Goal: Information Seeking & Learning: Learn about a topic

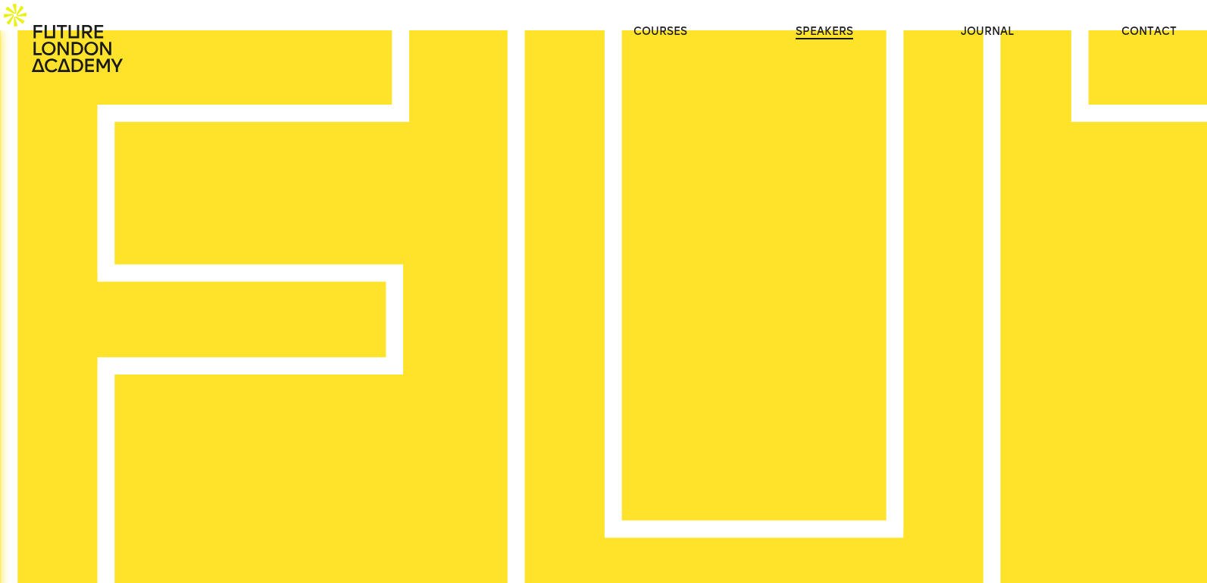
click at [800, 39] on link "speakers" at bounding box center [824, 31] width 58 height 15
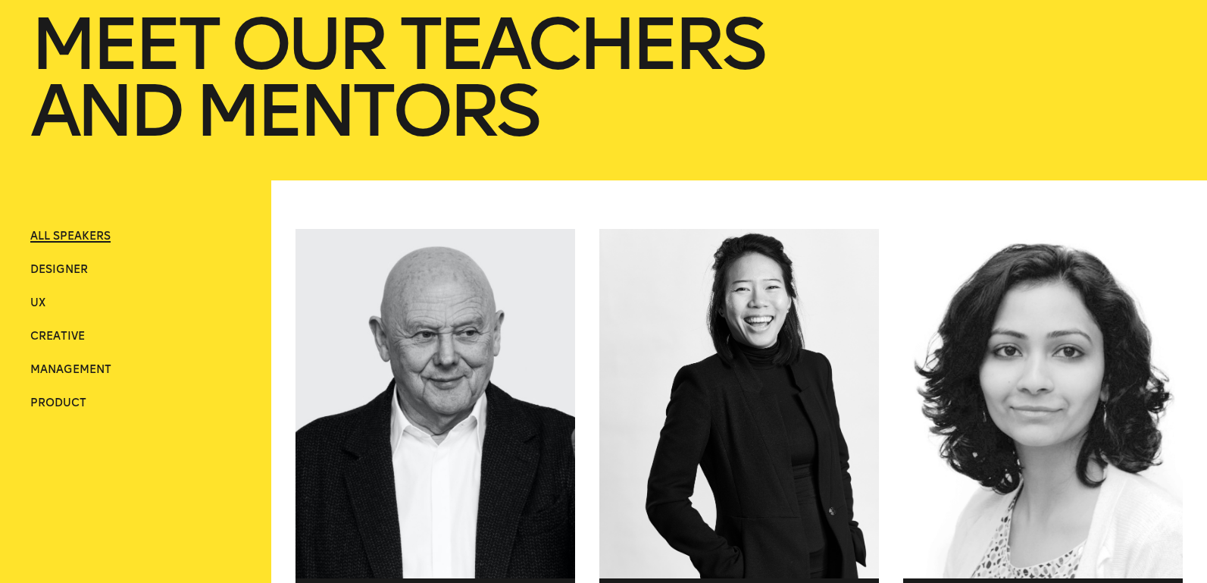
scroll to position [591, 0]
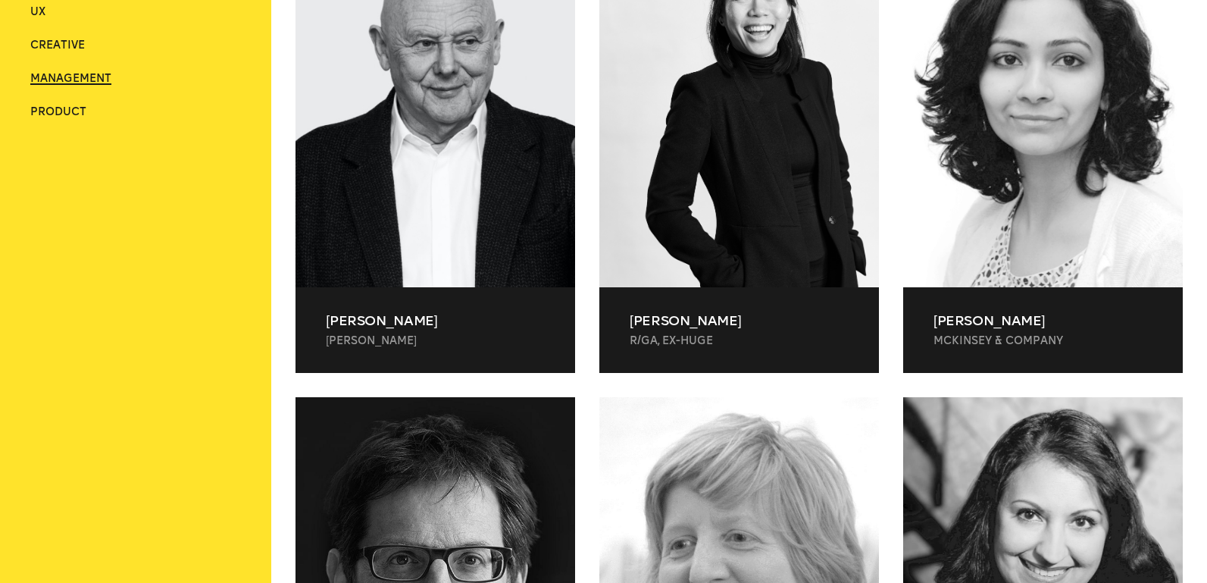
click at [72, 85] on span "Management" at bounding box center [70, 78] width 81 height 13
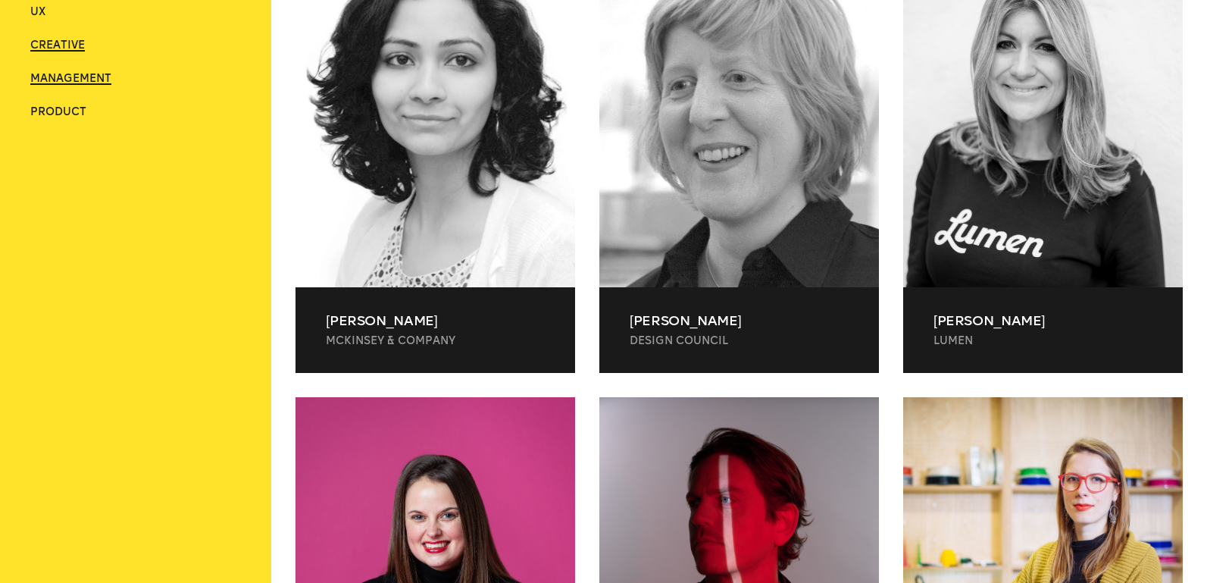
click at [61, 52] on span "Creative" at bounding box center [57, 45] width 55 height 13
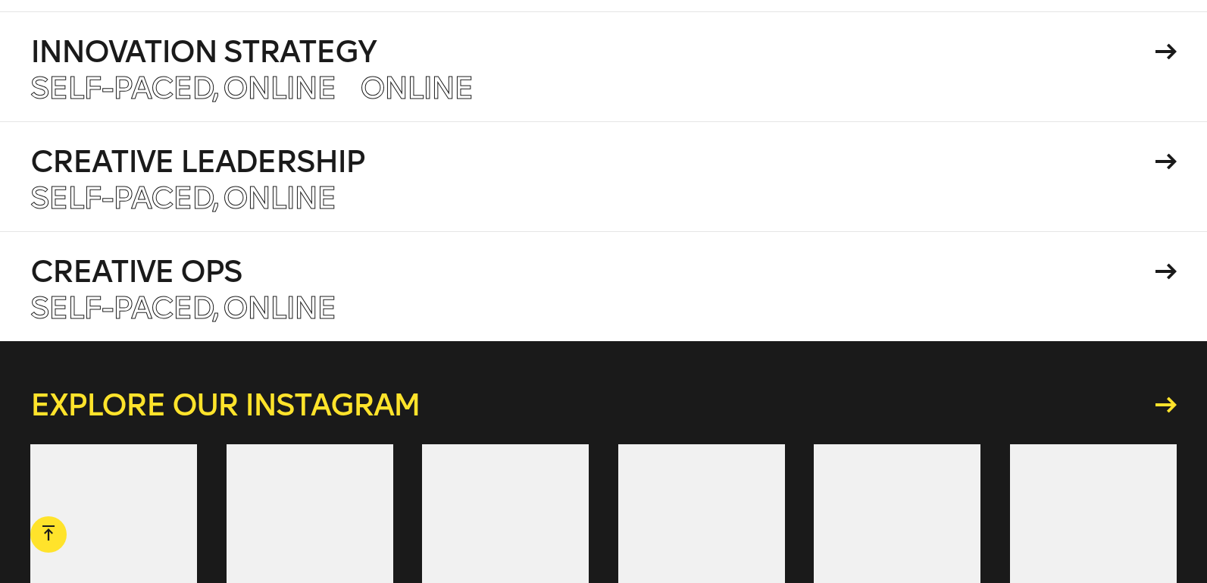
scroll to position [3989, 0]
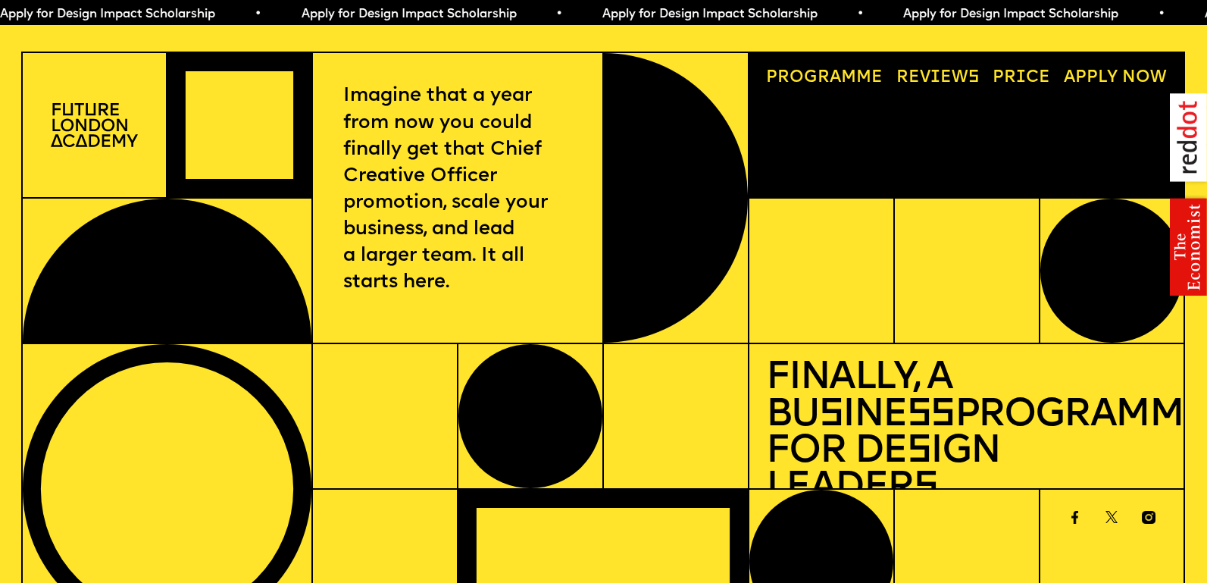
click at [813, 61] on link "Progr a mme" at bounding box center [824, 77] width 133 height 33
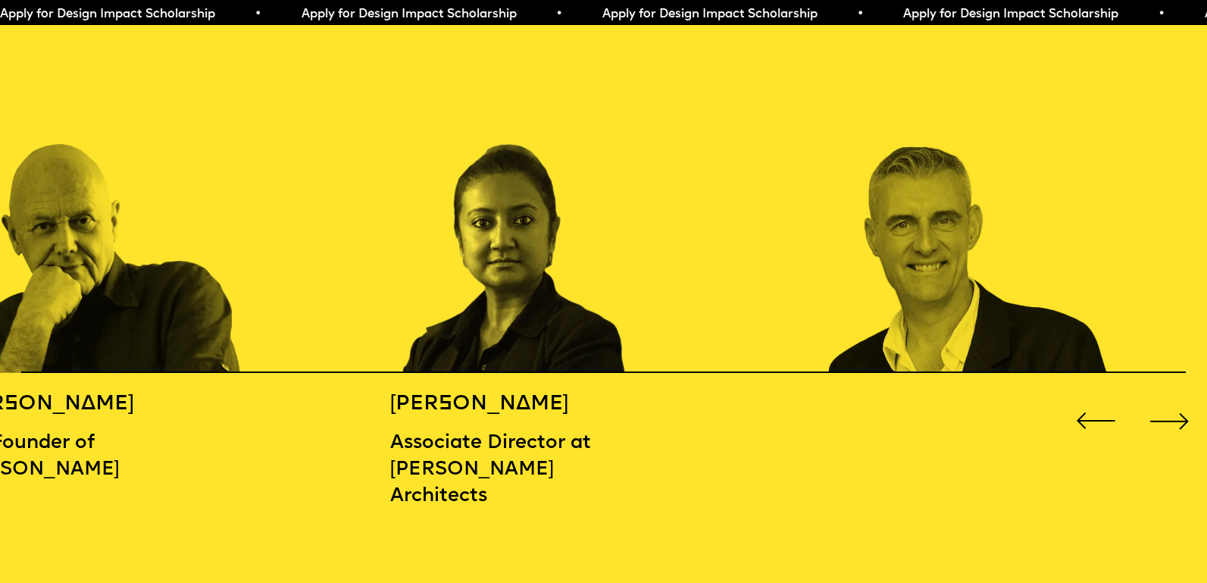
scroll to position [1881, 0]
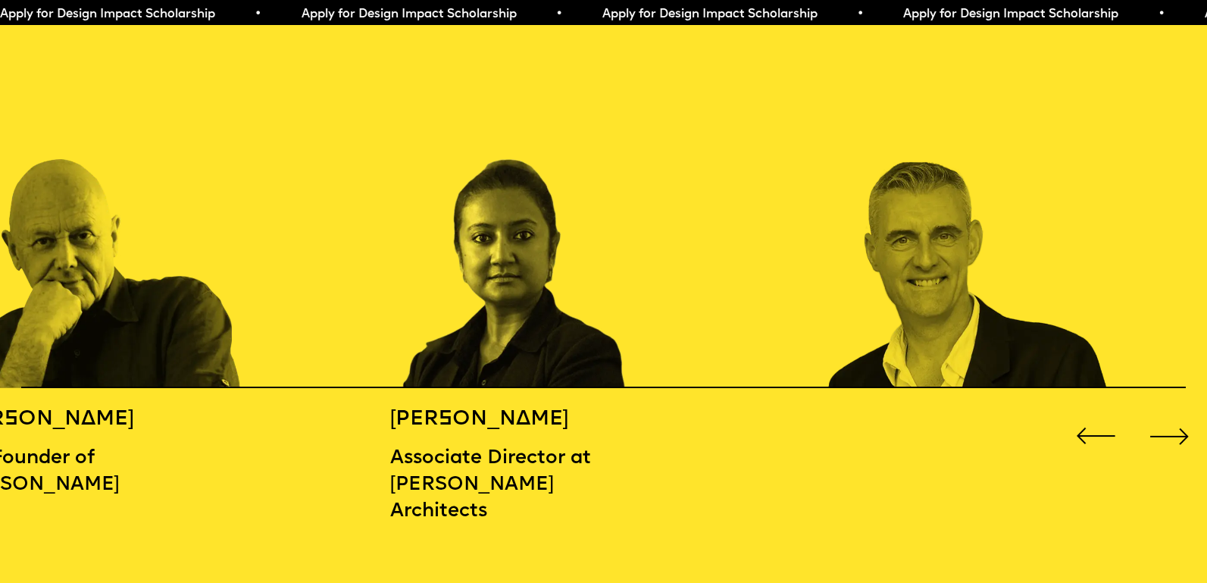
click at [1158, 412] on div "Next slide" at bounding box center [1169, 436] width 48 height 48
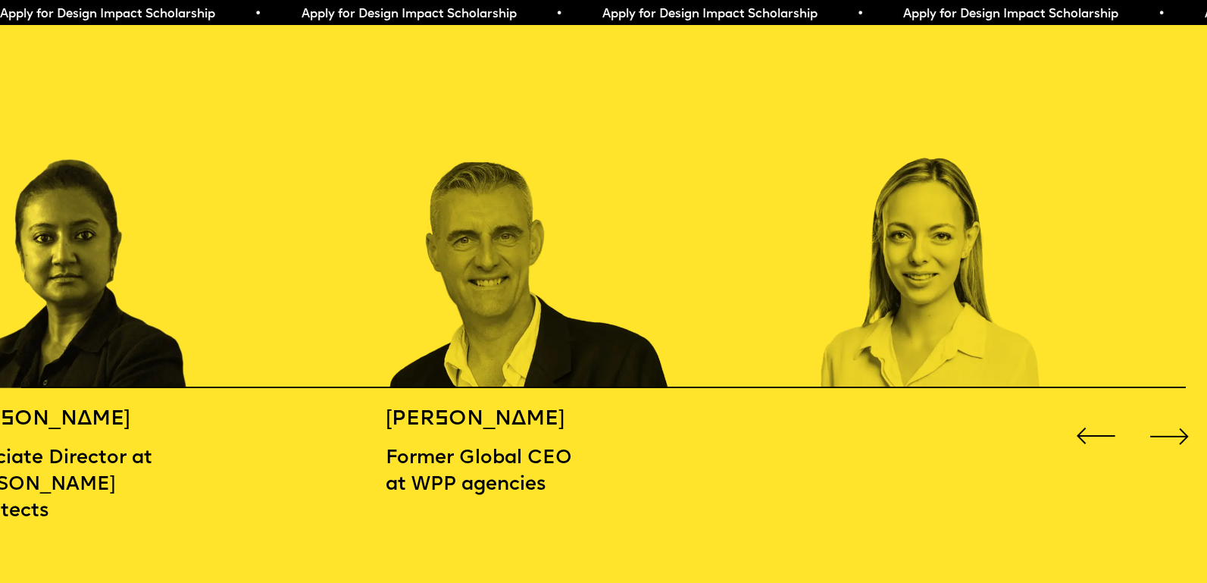
click at [1164, 412] on div "Next slide" at bounding box center [1169, 436] width 48 height 48
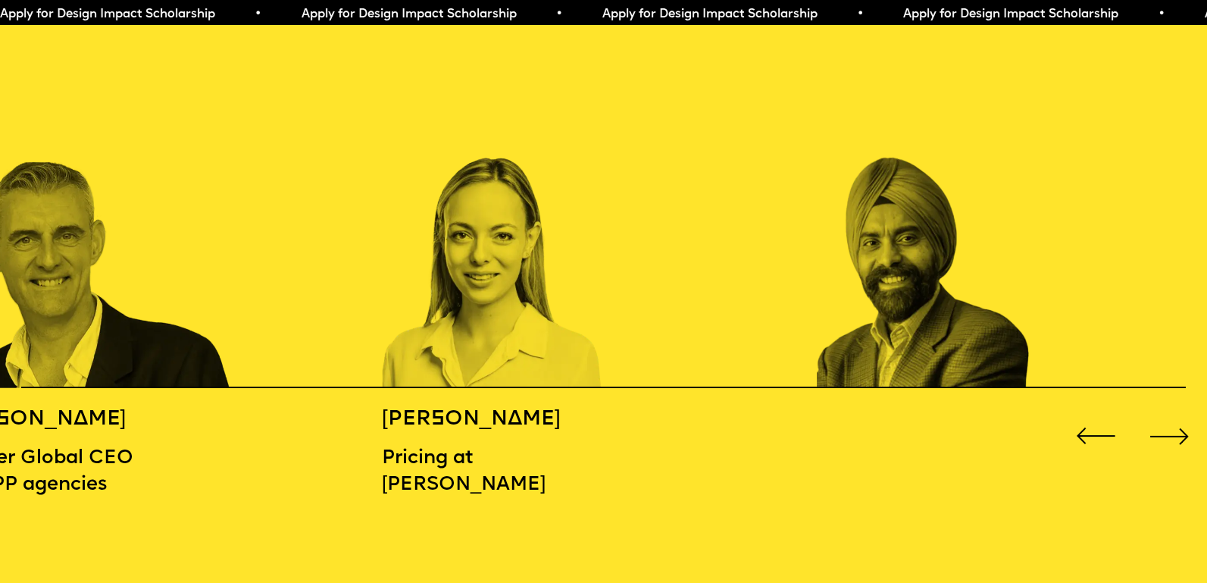
click at [1158, 412] on div "Next slide" at bounding box center [1169, 436] width 48 height 48
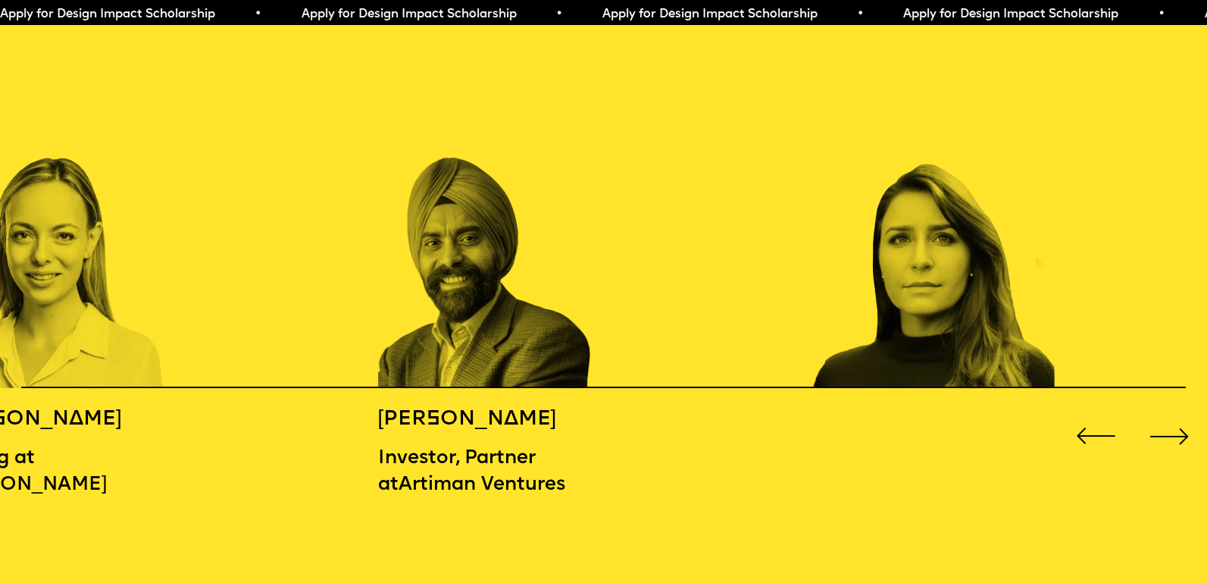
click at [1156, 412] on div "Next slide" at bounding box center [1169, 436] width 48 height 48
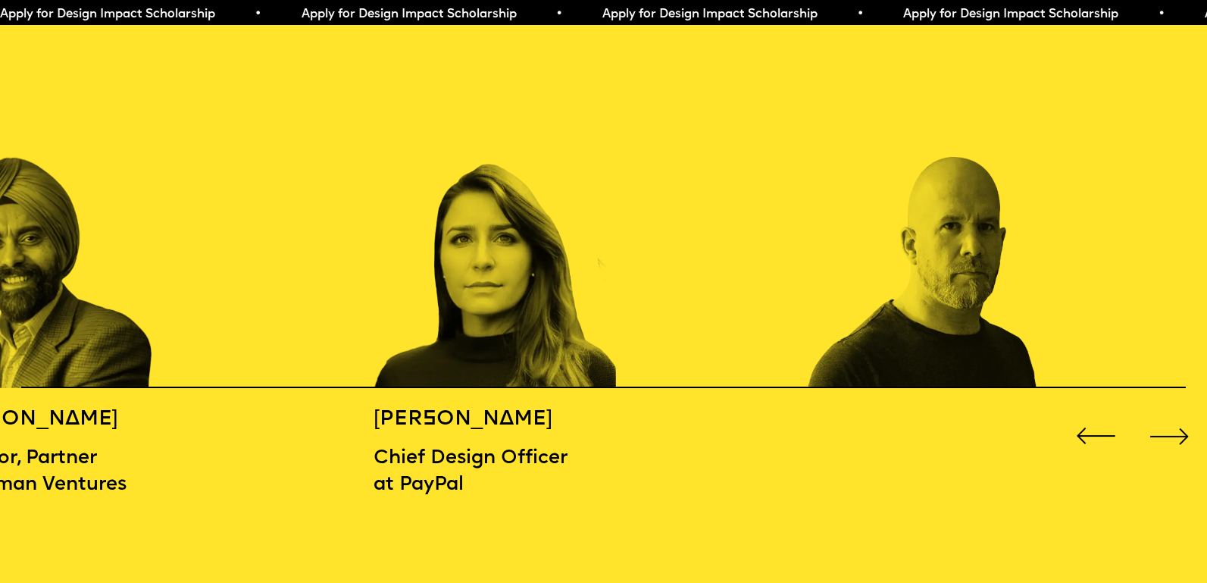
click at [1153, 412] on div "Next slide" at bounding box center [1169, 436] width 48 height 48
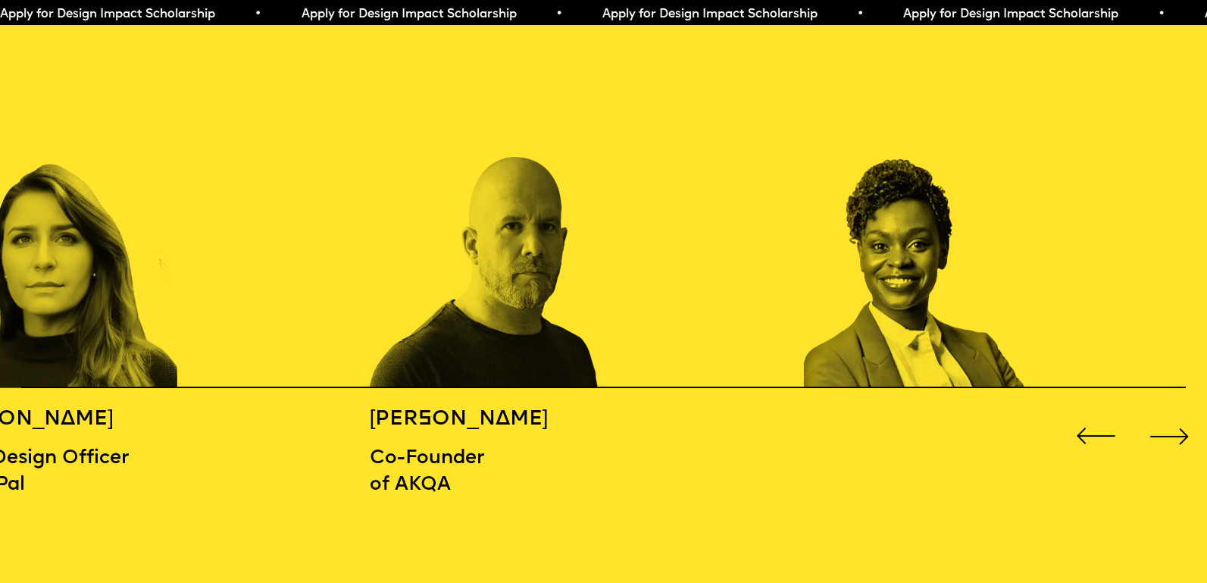
click at [1153, 412] on div "Next slide" at bounding box center [1169, 436] width 48 height 48
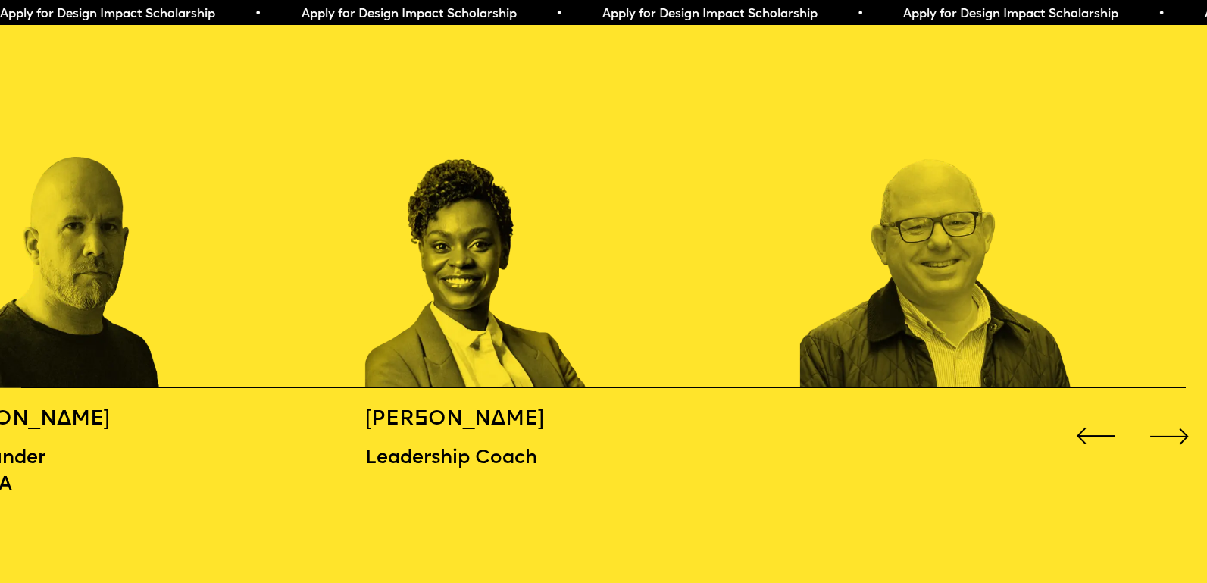
click at [1153, 412] on div "Next slide" at bounding box center [1169, 436] width 48 height 48
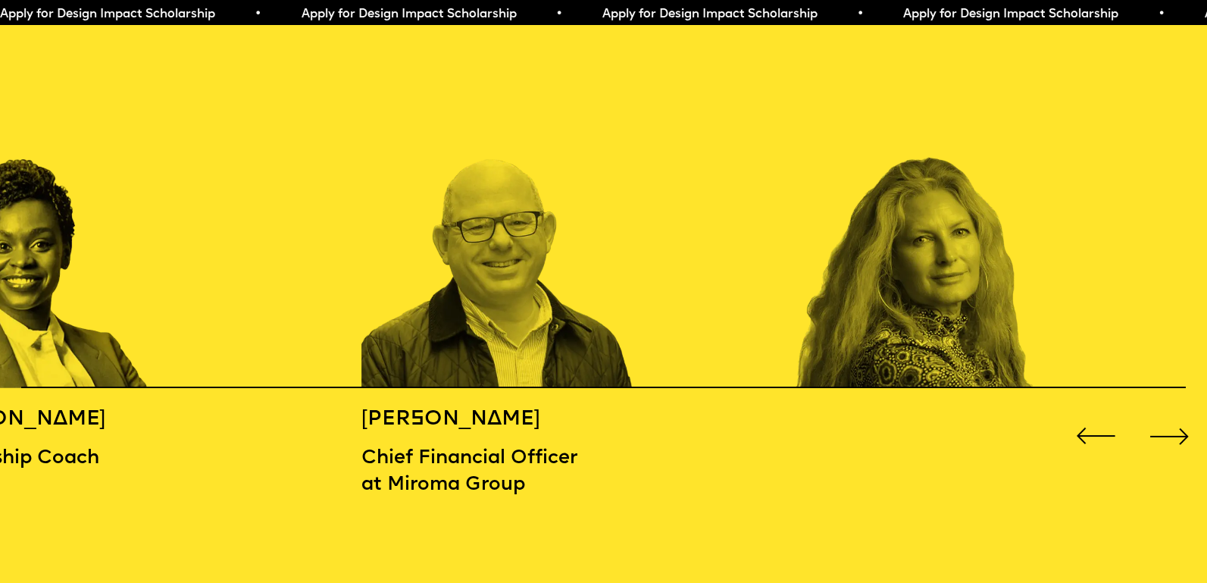
click at [1152, 412] on div "Next slide" at bounding box center [1169, 436] width 48 height 48
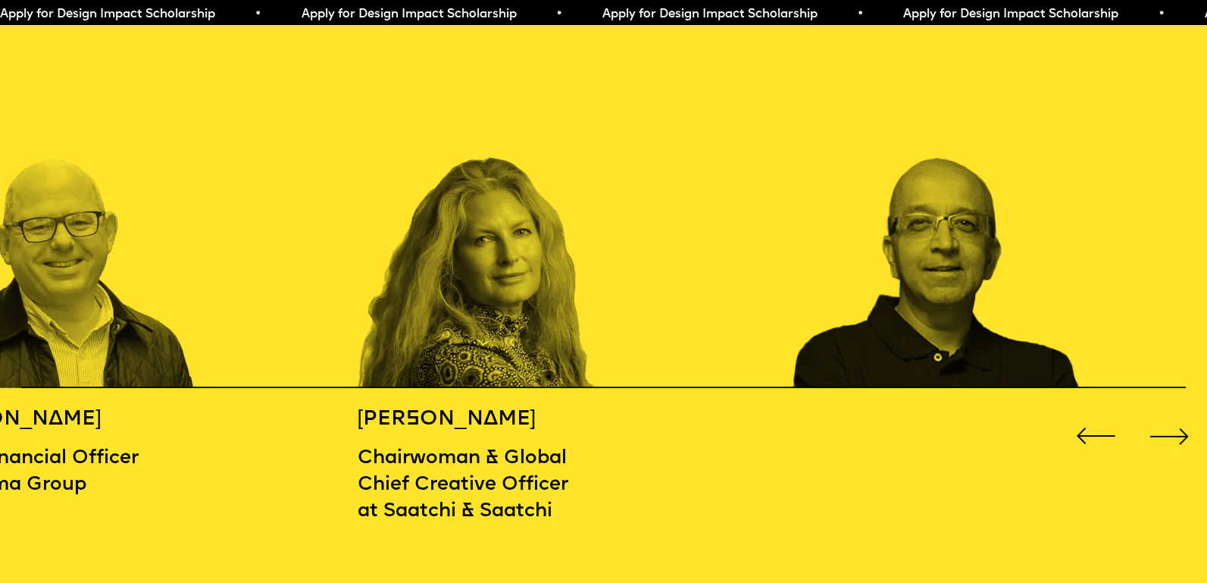
scroll to position [1168, 0]
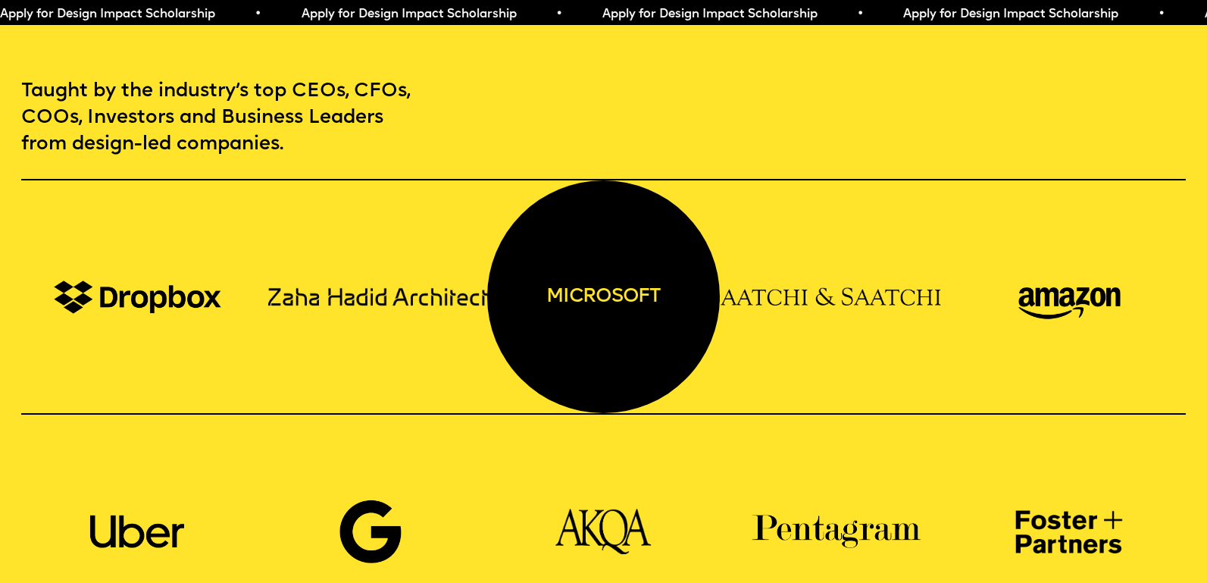
click at [592, 229] on div "microsoft" at bounding box center [603, 296] width 233 height 233
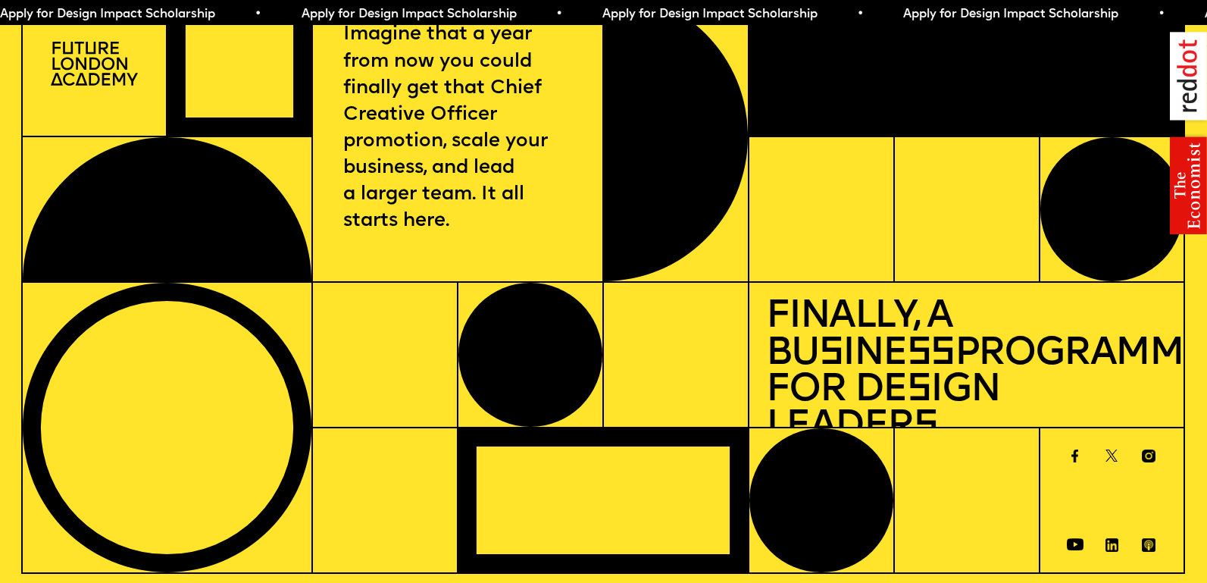
scroll to position [0, 0]
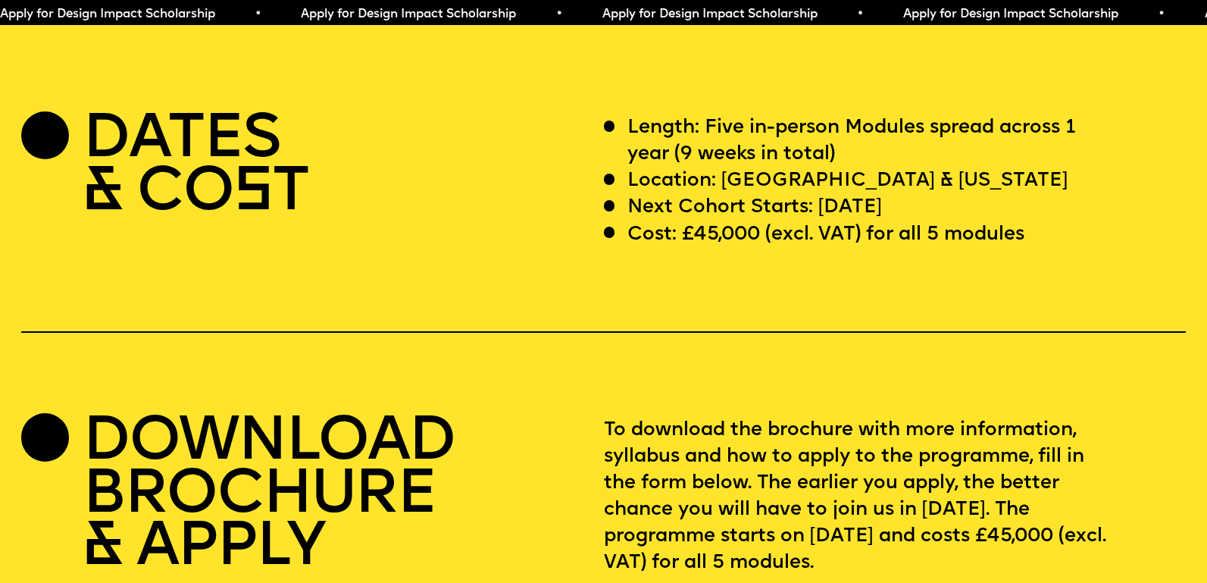
scroll to position [5405, 0]
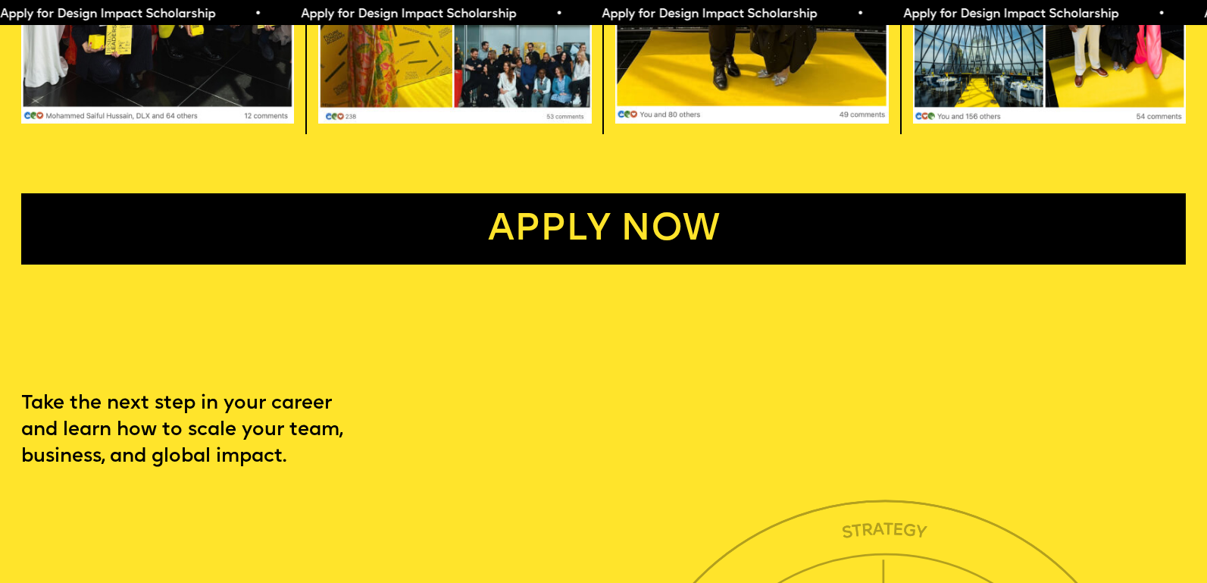
scroll to position [3373, 0]
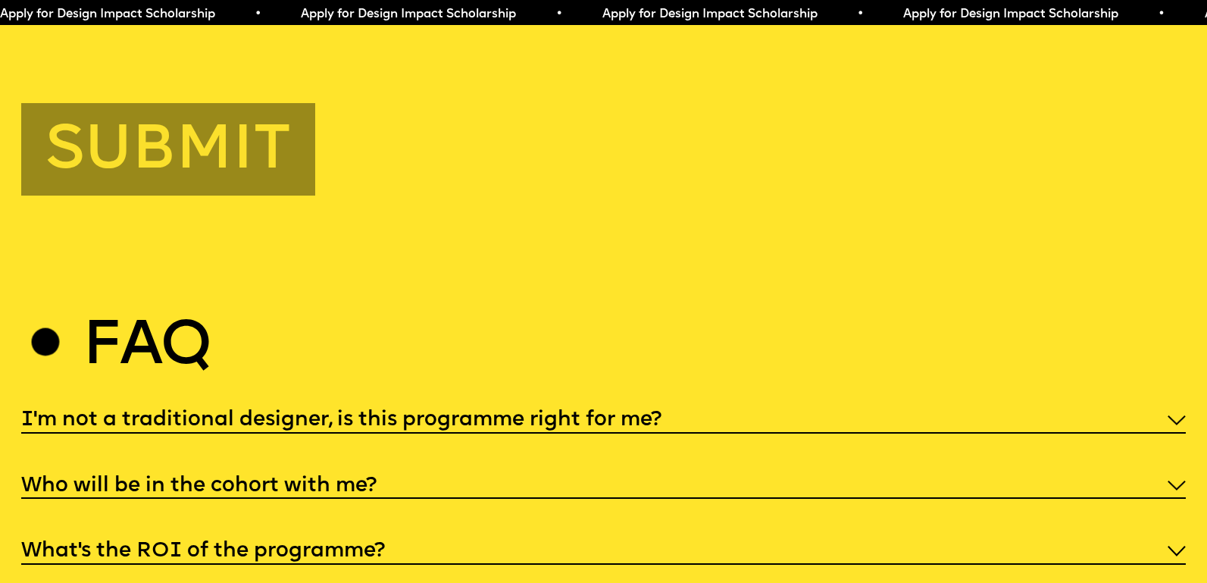
scroll to position [6883, 0]
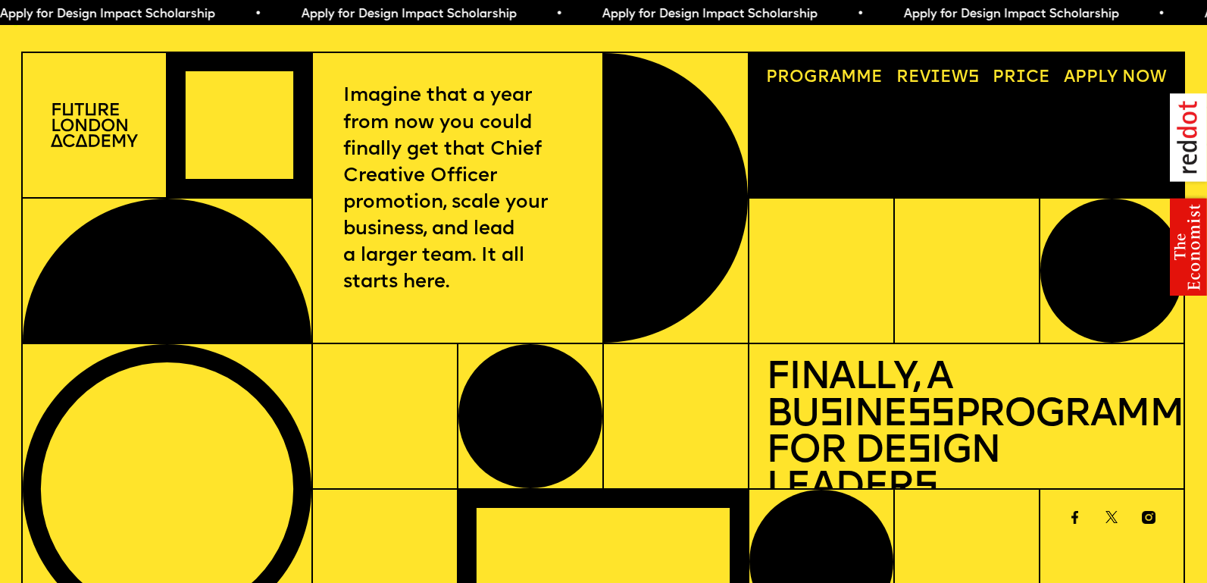
drag, startPoint x: 813, startPoint y: 34, endPoint x: 811, endPoint y: 43, distance: 9.4
click at [812, 61] on link "Progr a mme" at bounding box center [824, 77] width 133 height 33
click at [811, 61] on link "Progr a mme" at bounding box center [824, 77] width 133 height 33
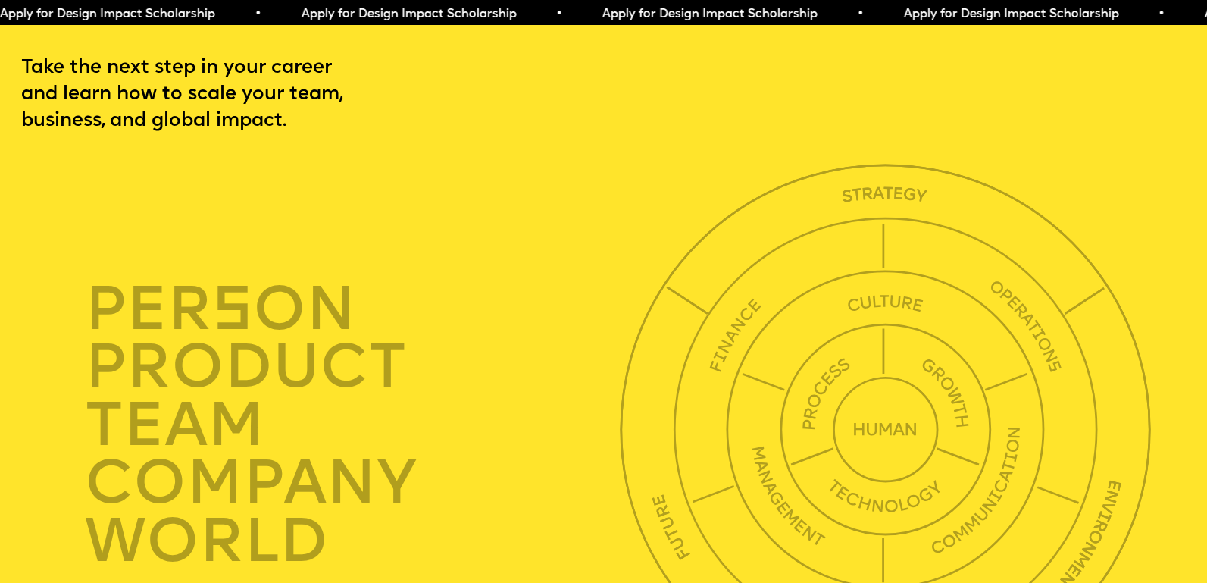
scroll to position [4195, 0]
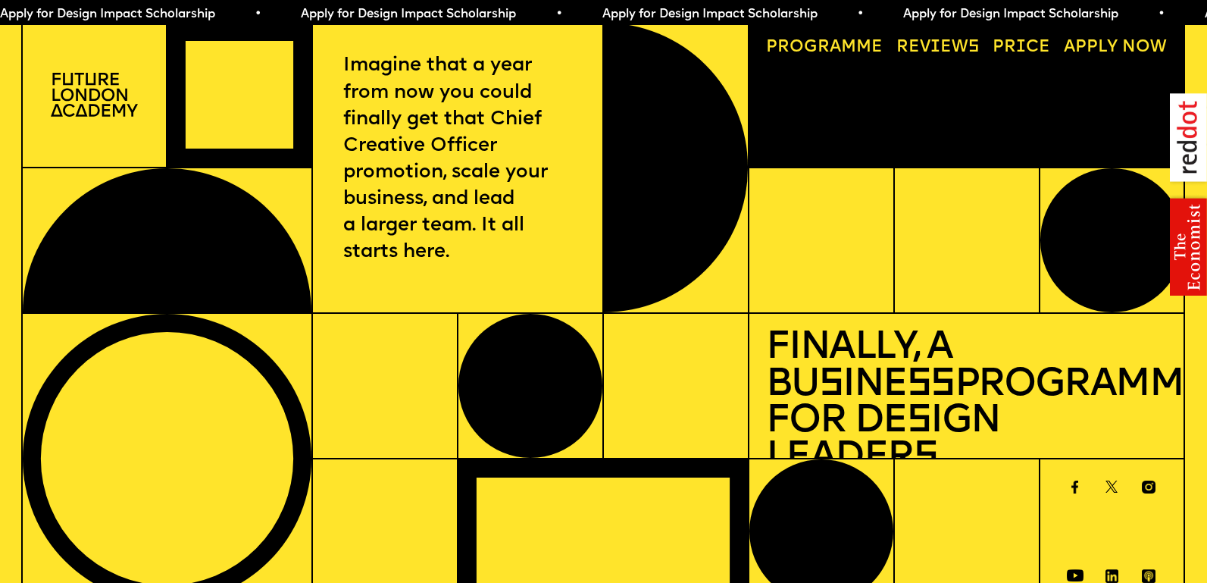
click at [833, 50] on span "a" at bounding box center [835, 47] width 11 height 16
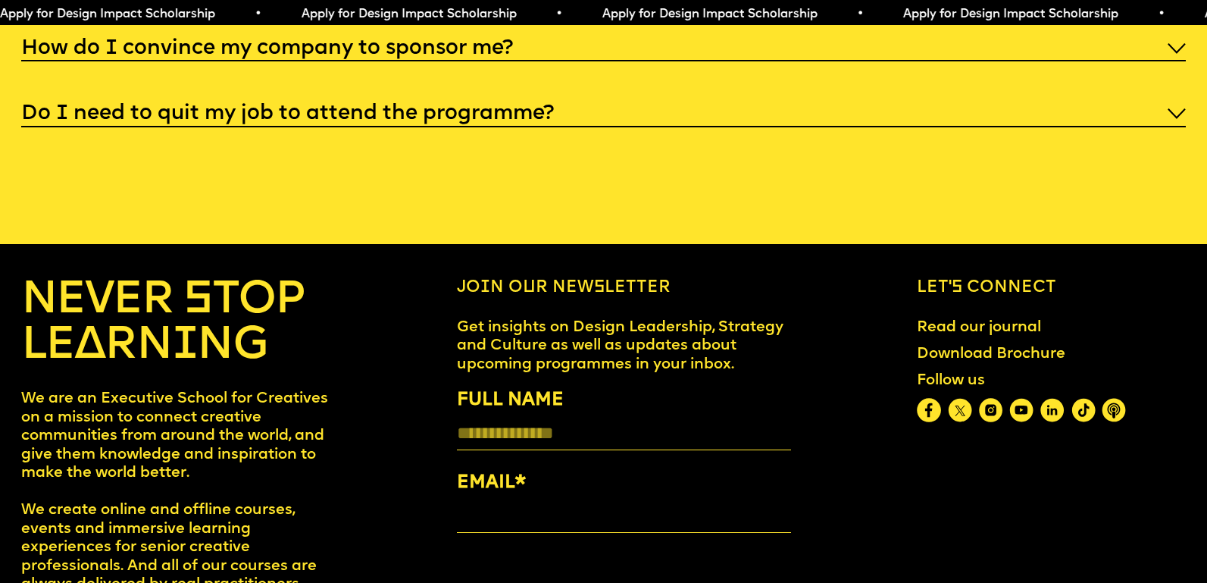
scroll to position [6781, 0]
